Goal: Information Seeking & Learning: Find contact information

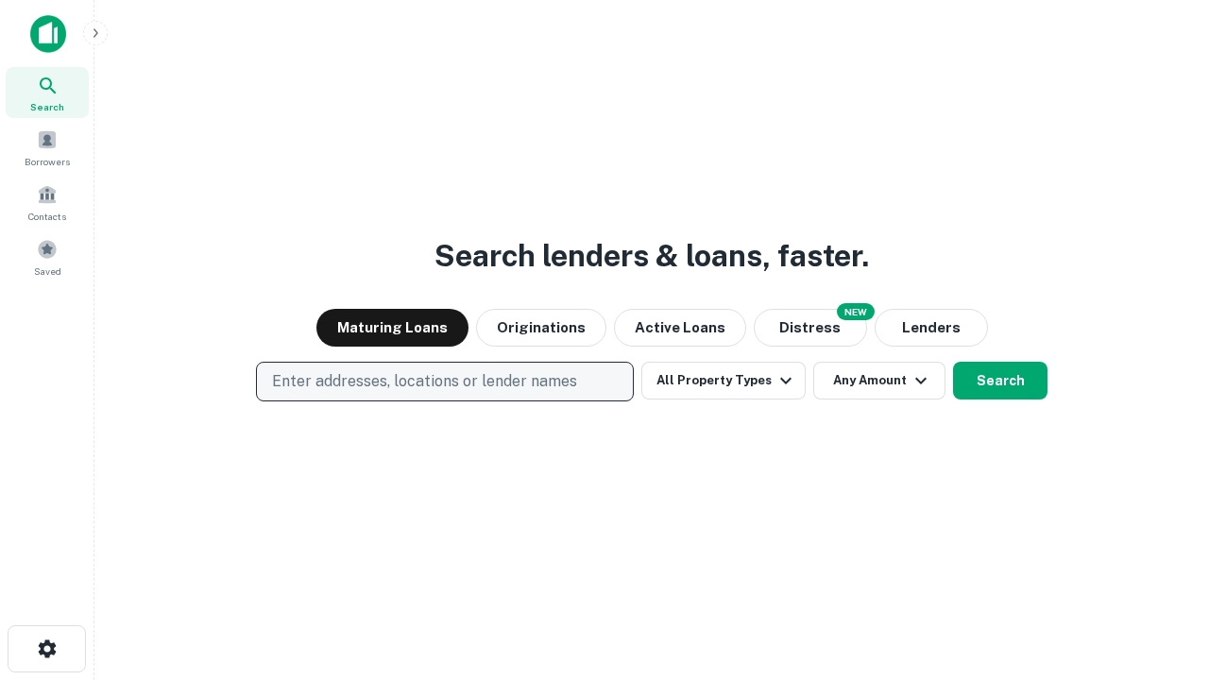
click at [444, 382] on p "Enter addresses, locations or lender names" at bounding box center [424, 381] width 305 height 23
type input "**********"
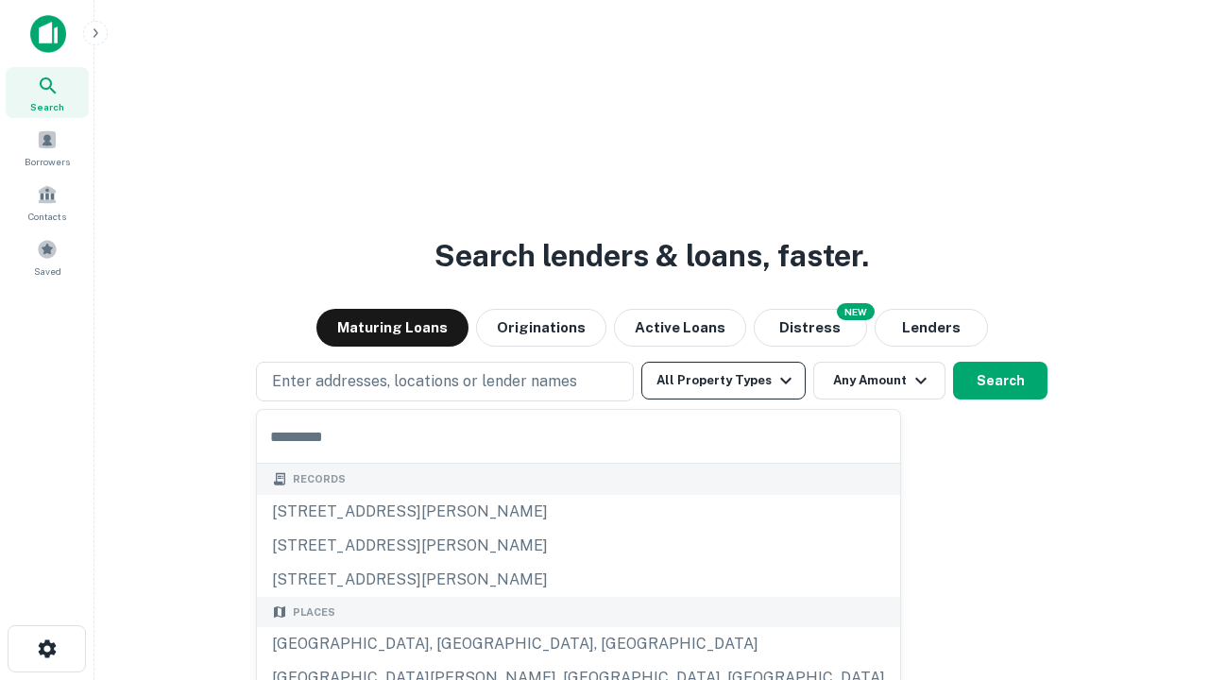
click at [724, 381] on button "All Property Types" at bounding box center [723, 381] width 164 height 38
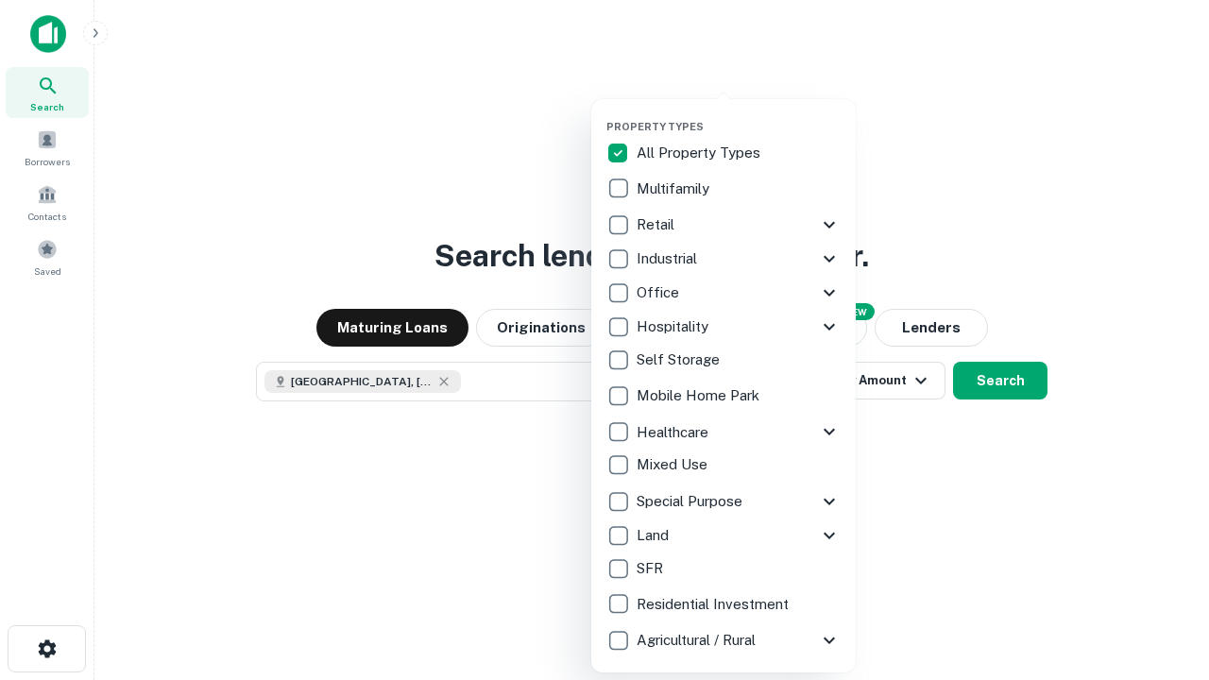
click at [739, 114] on button "button" at bounding box center [738, 114] width 264 height 1
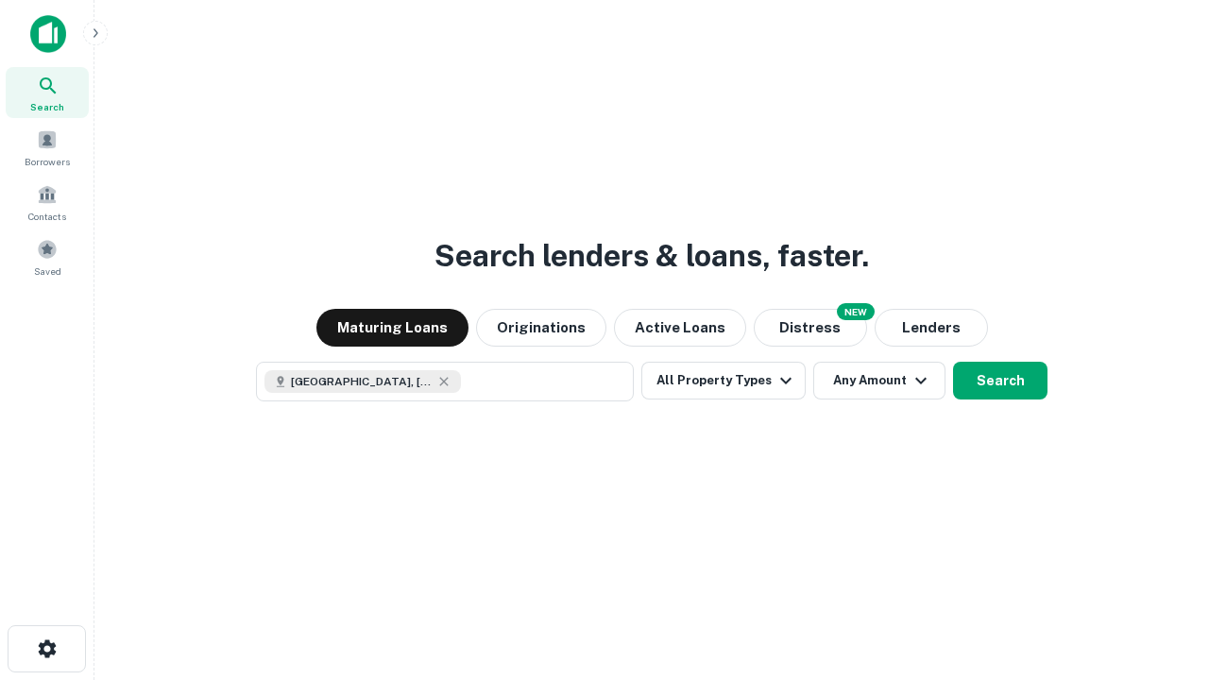
scroll to position [30, 0]
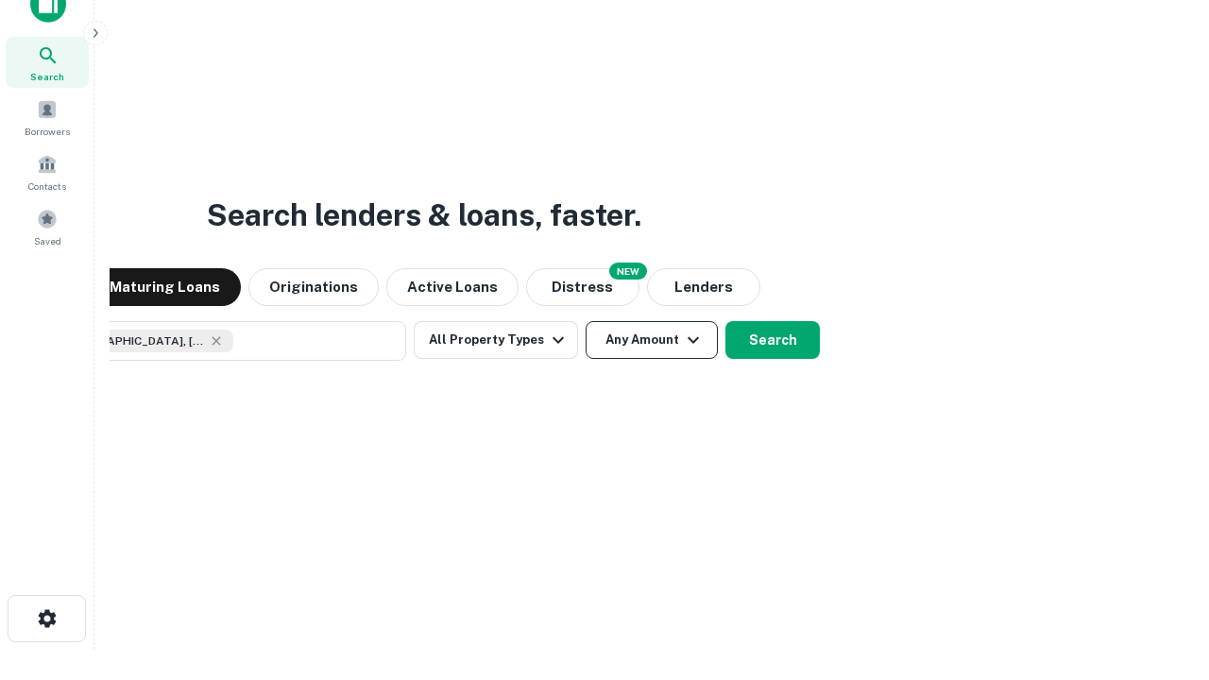
click at [586, 321] on button "Any Amount" at bounding box center [652, 340] width 132 height 38
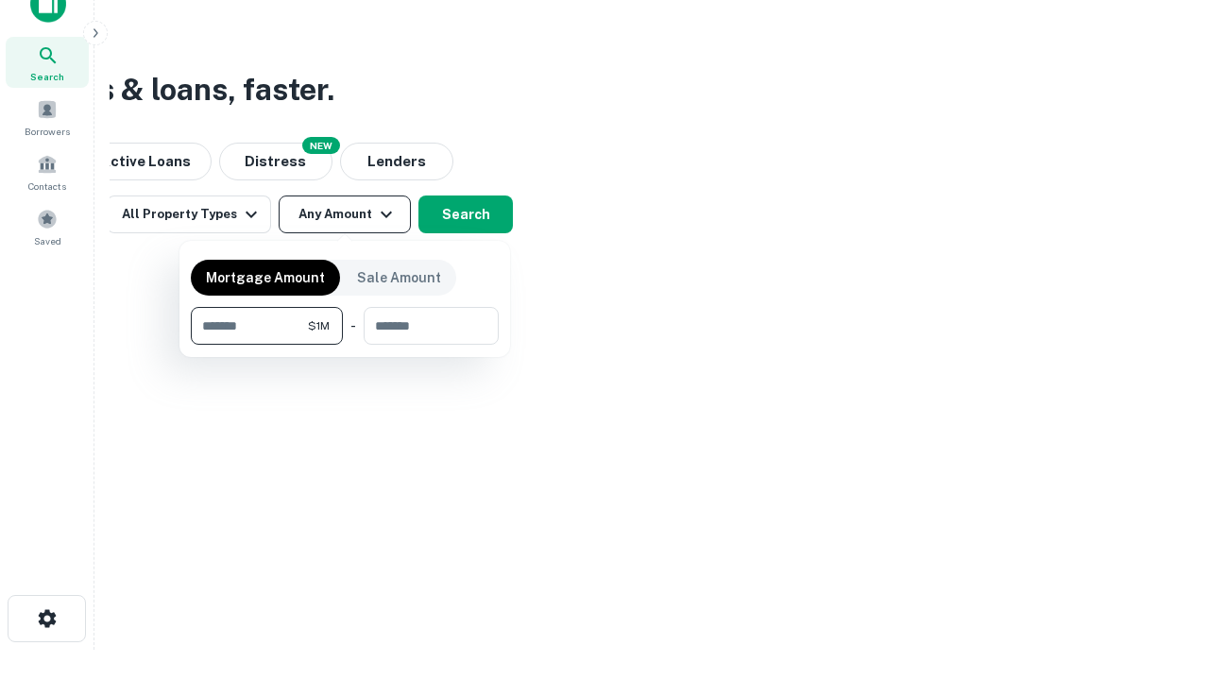
type input "*******"
click at [345, 345] on button "button" at bounding box center [345, 345] width 308 height 1
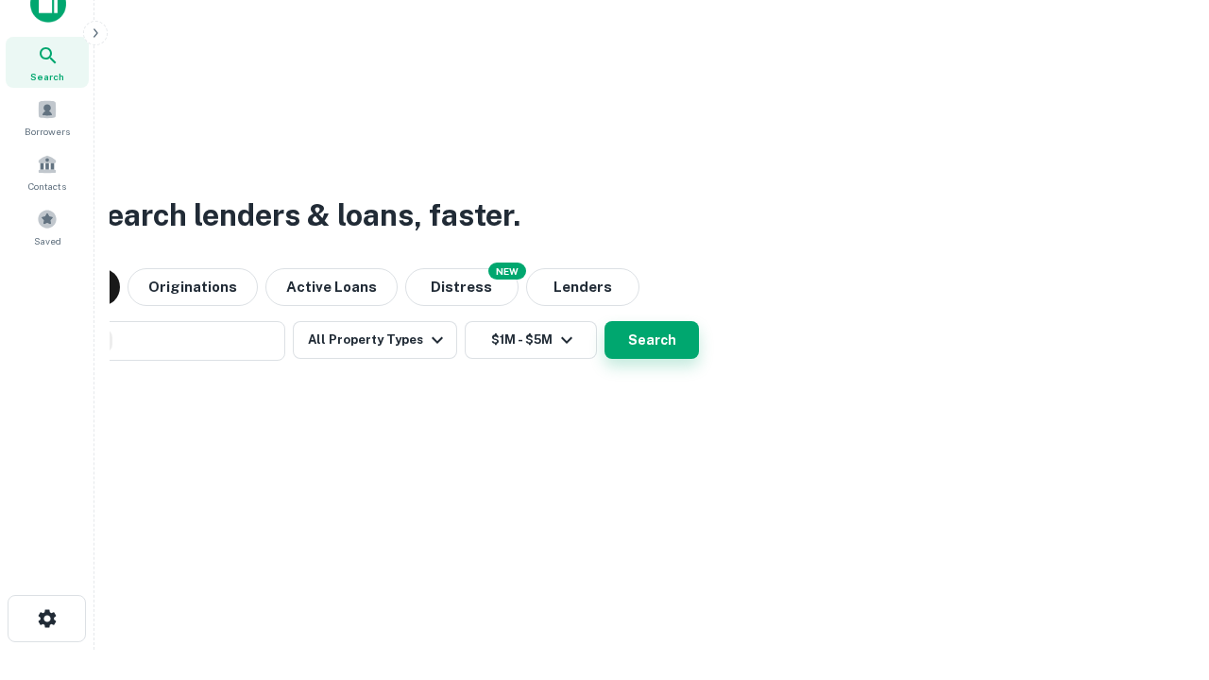
click at [604, 321] on button "Search" at bounding box center [651, 340] width 94 height 38
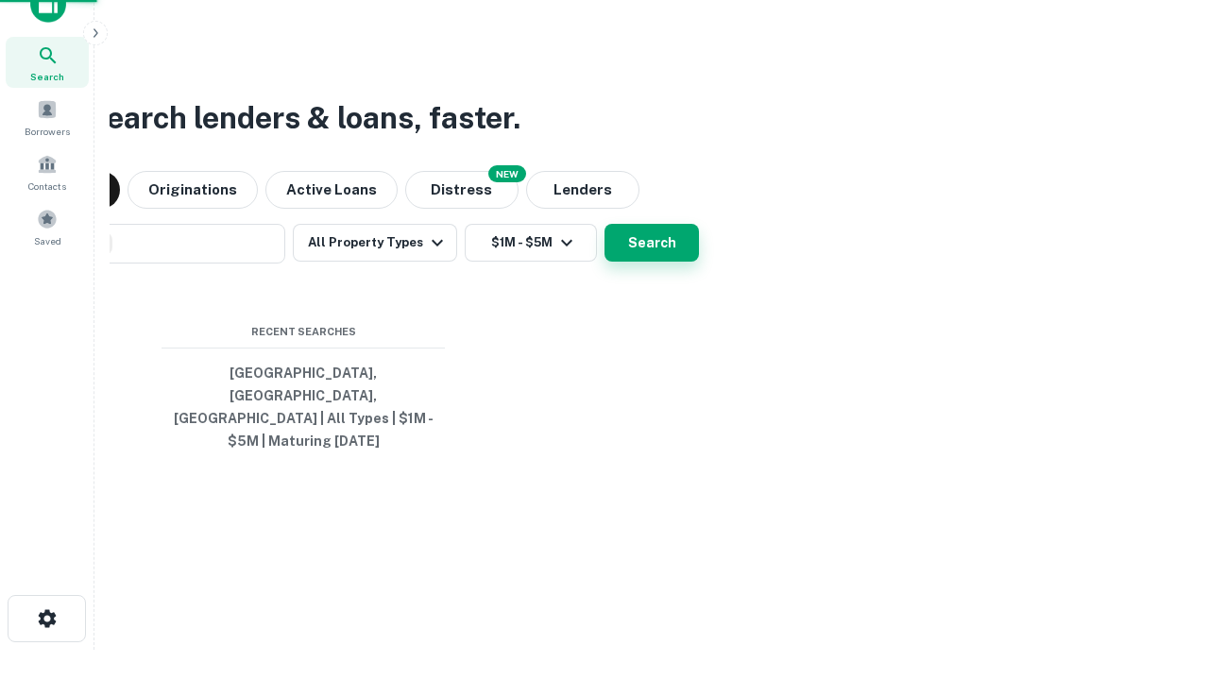
scroll to position [61, 535]
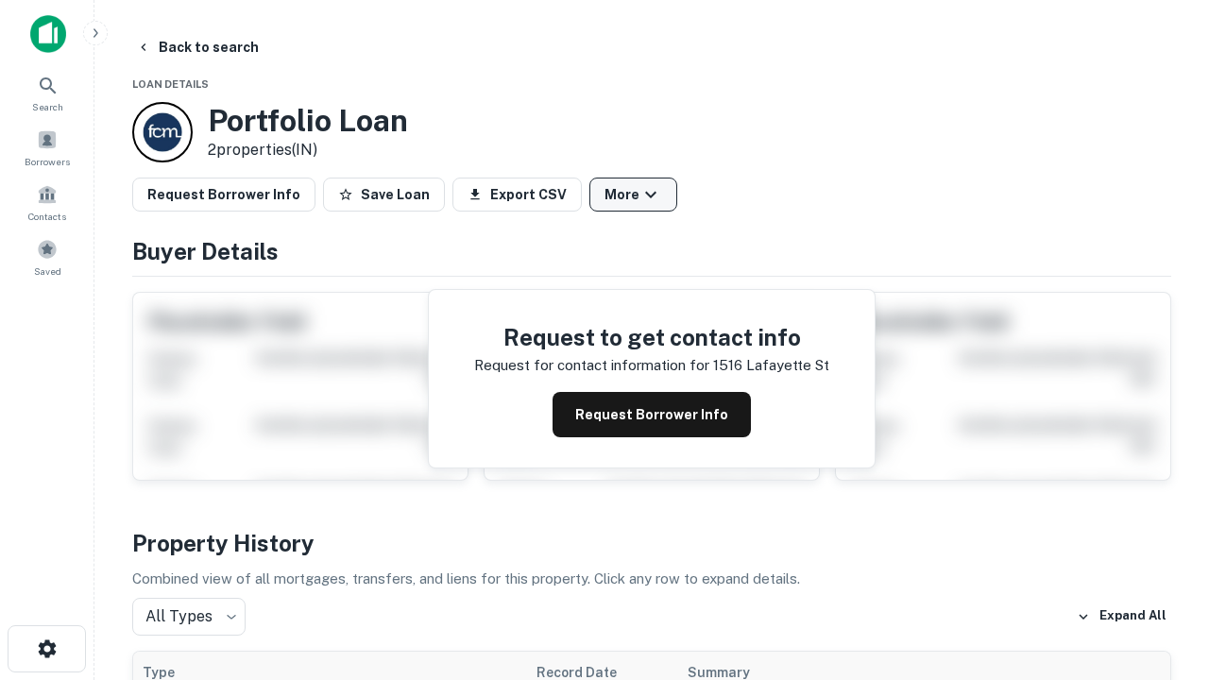
click at [633, 195] on button "More" at bounding box center [633, 195] width 88 height 34
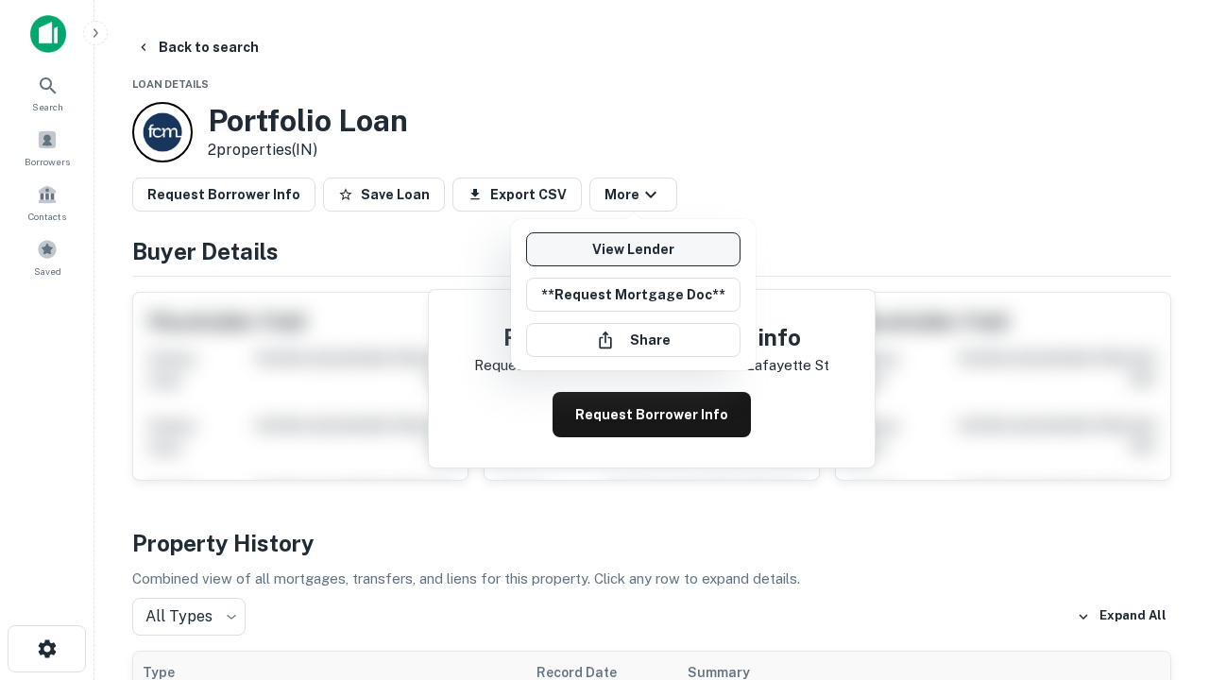
click at [633, 249] on link "View Lender" at bounding box center [633, 249] width 214 height 34
